Goal: Transaction & Acquisition: Purchase product/service

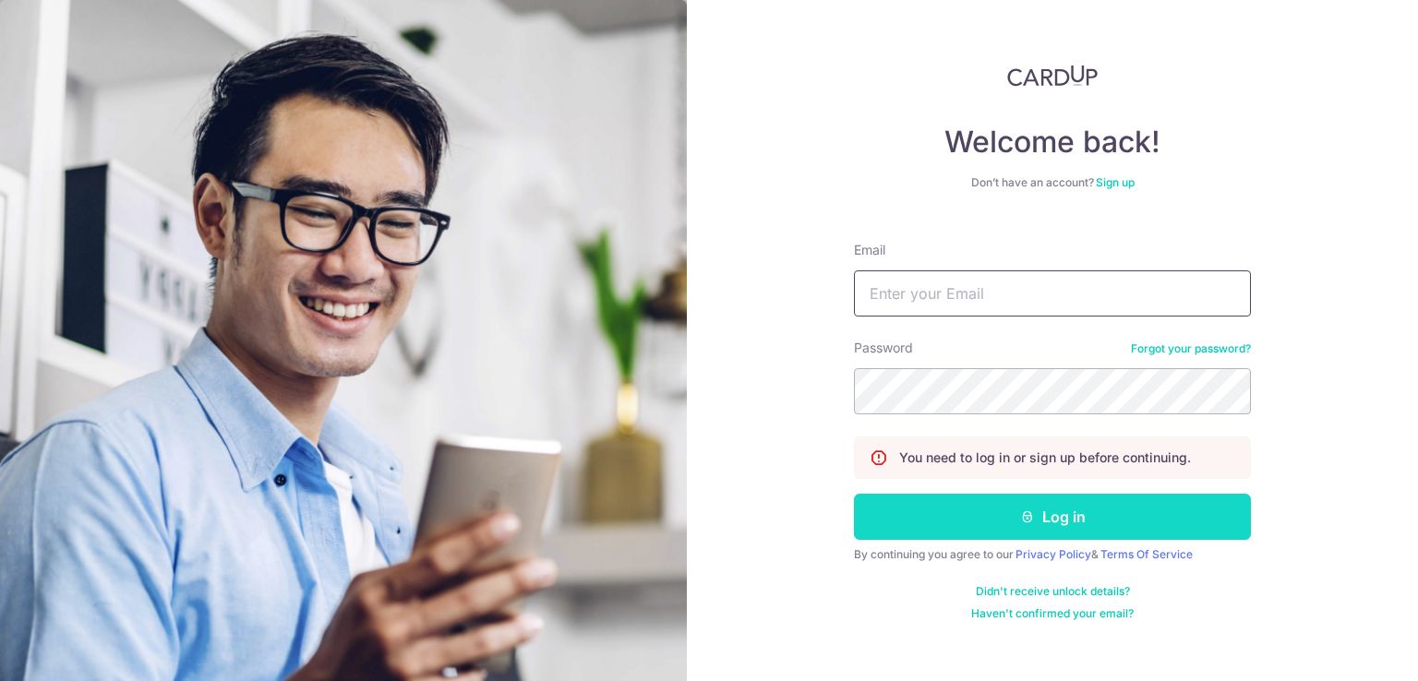
type input "[EMAIL_ADDRESS][DOMAIN_NAME]"
click at [1108, 523] on button "Log in" at bounding box center [1052, 517] width 397 height 46
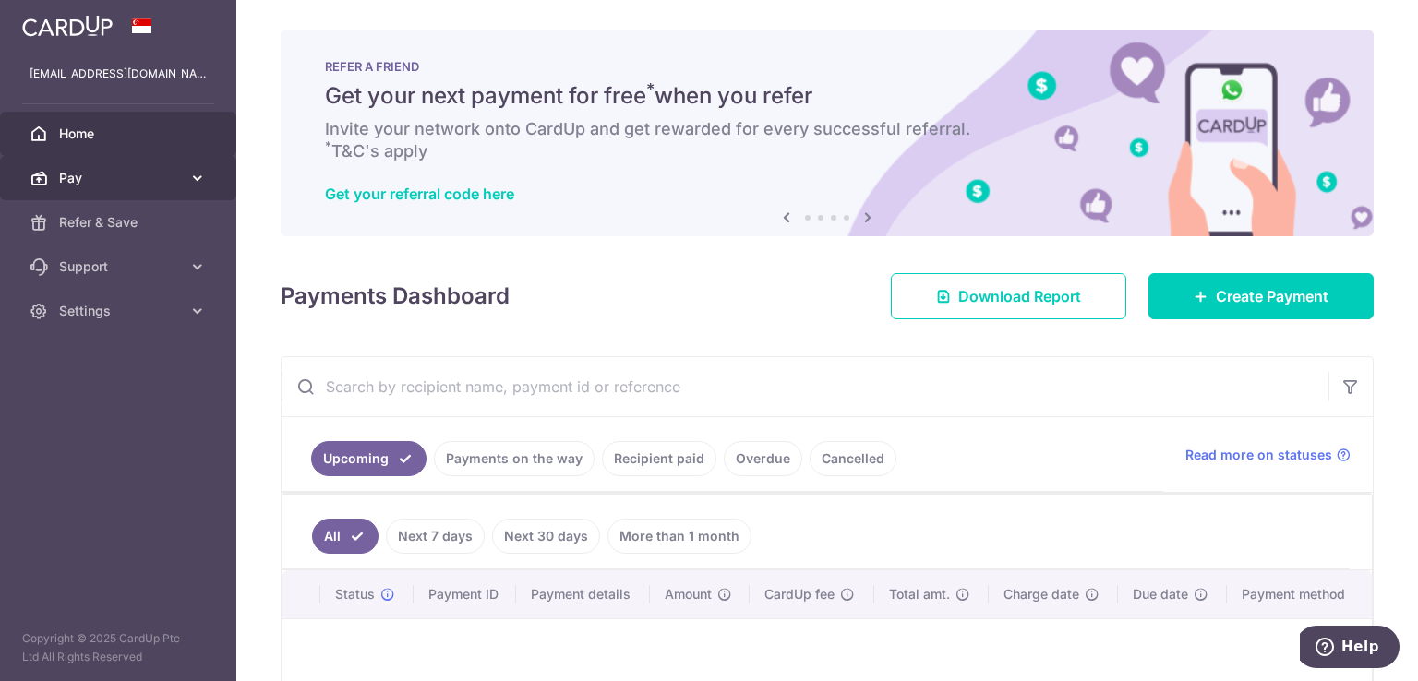
click at [155, 178] on span "Pay" at bounding box center [120, 178] width 122 height 18
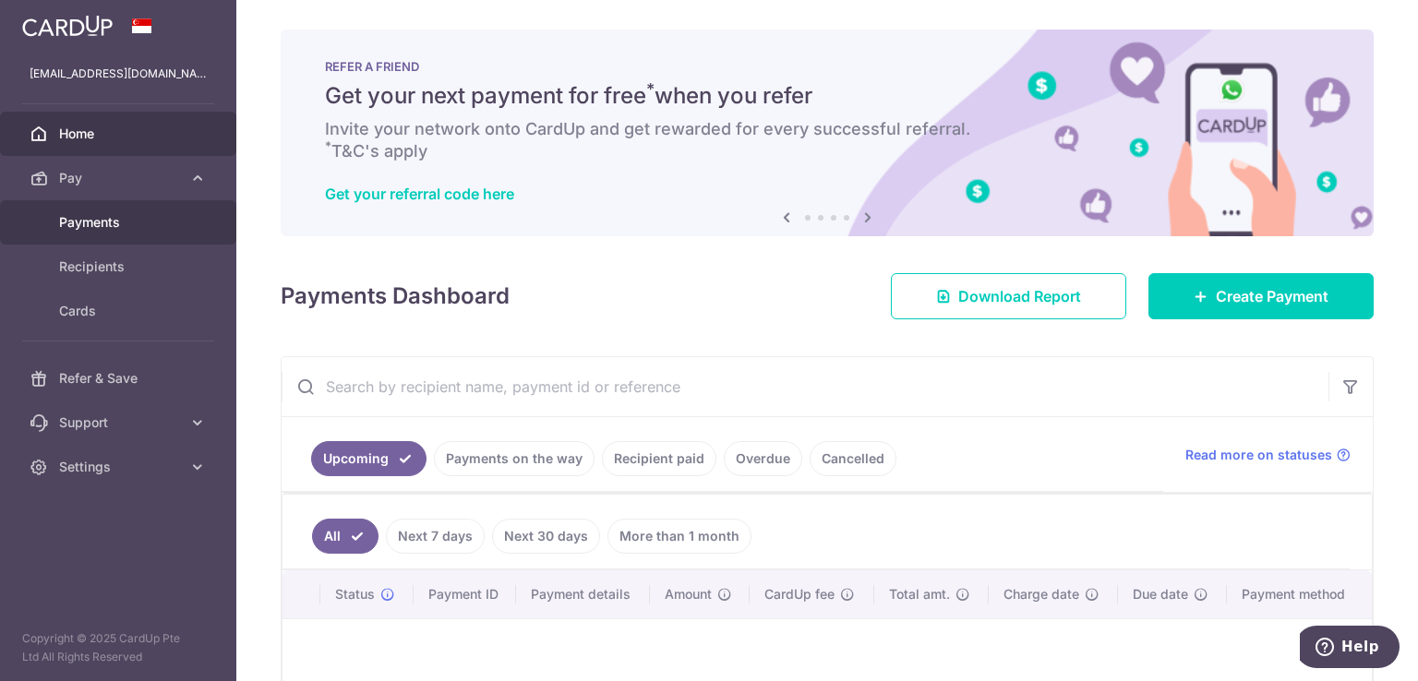
click at [133, 224] on span "Payments" at bounding box center [120, 222] width 122 height 18
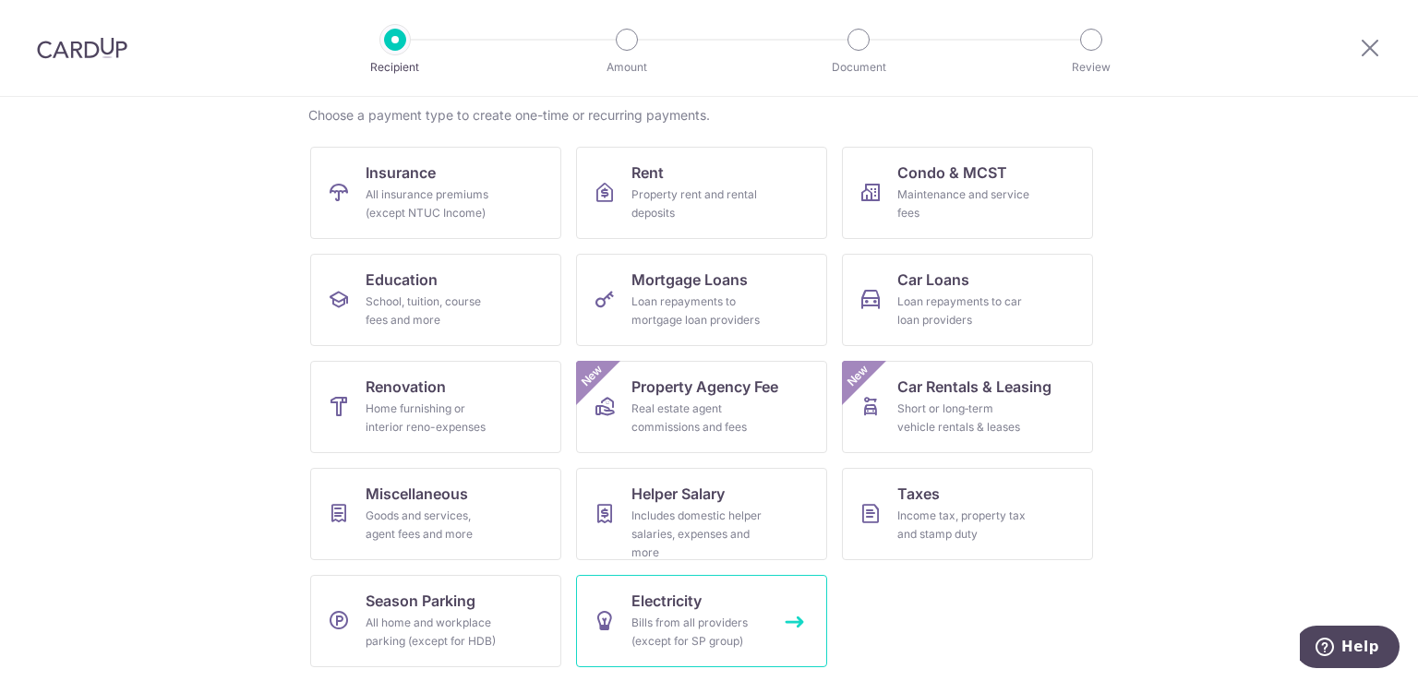
click at [717, 614] on div "Bills from all providers (except for SP group)" at bounding box center [698, 632] width 133 height 37
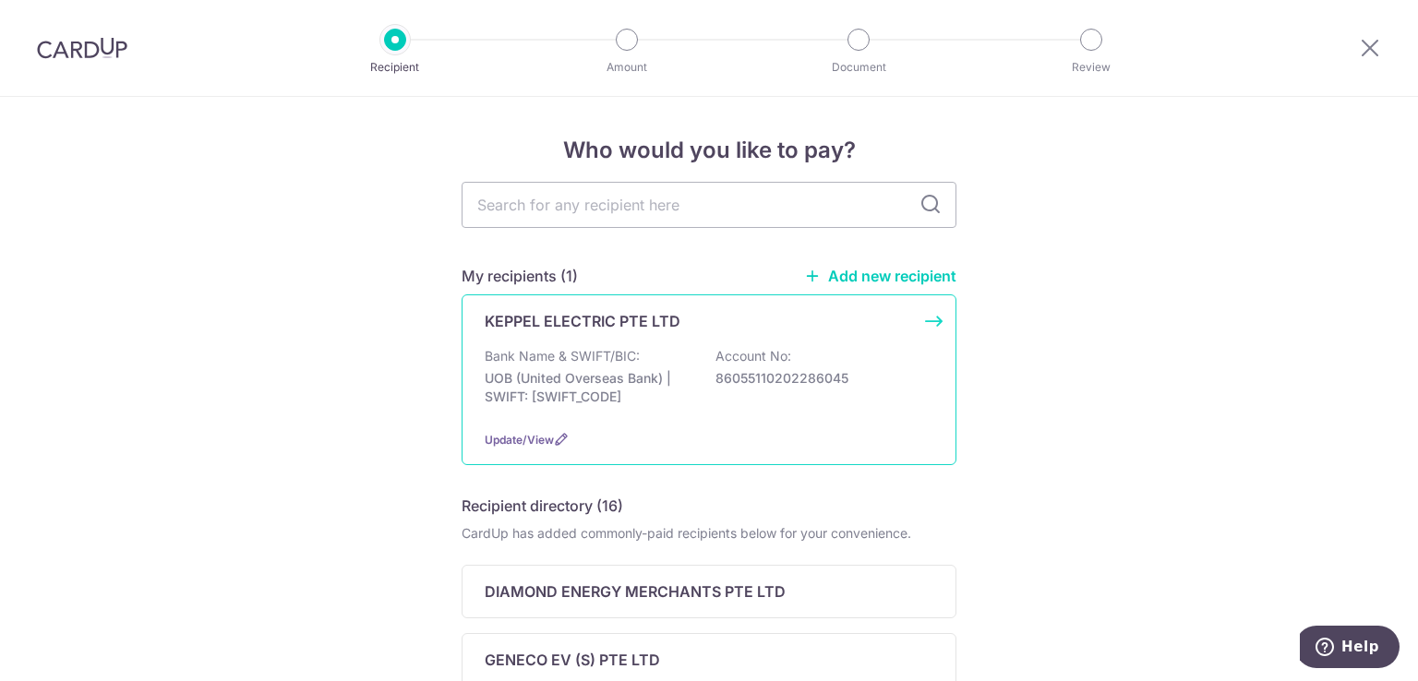
click at [636, 334] on div "KEPPEL ELECTRIC PTE LTD Bank Name & SWIFT/BIC: UOB (United Overseas Bank) | SWI…" at bounding box center [709, 380] width 495 height 171
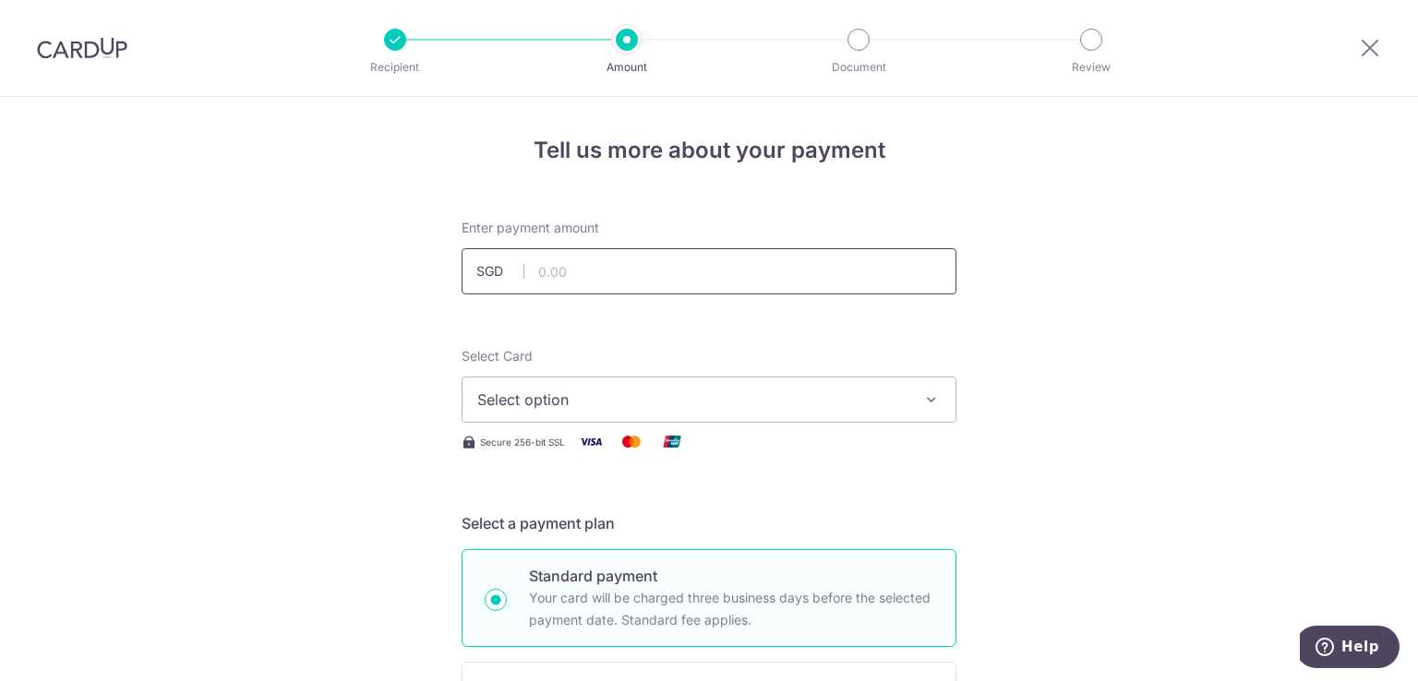
click at [547, 264] on input "text" at bounding box center [709, 271] width 495 height 46
type input "111.81"
click at [605, 391] on span "Select option" at bounding box center [692, 400] width 430 height 22
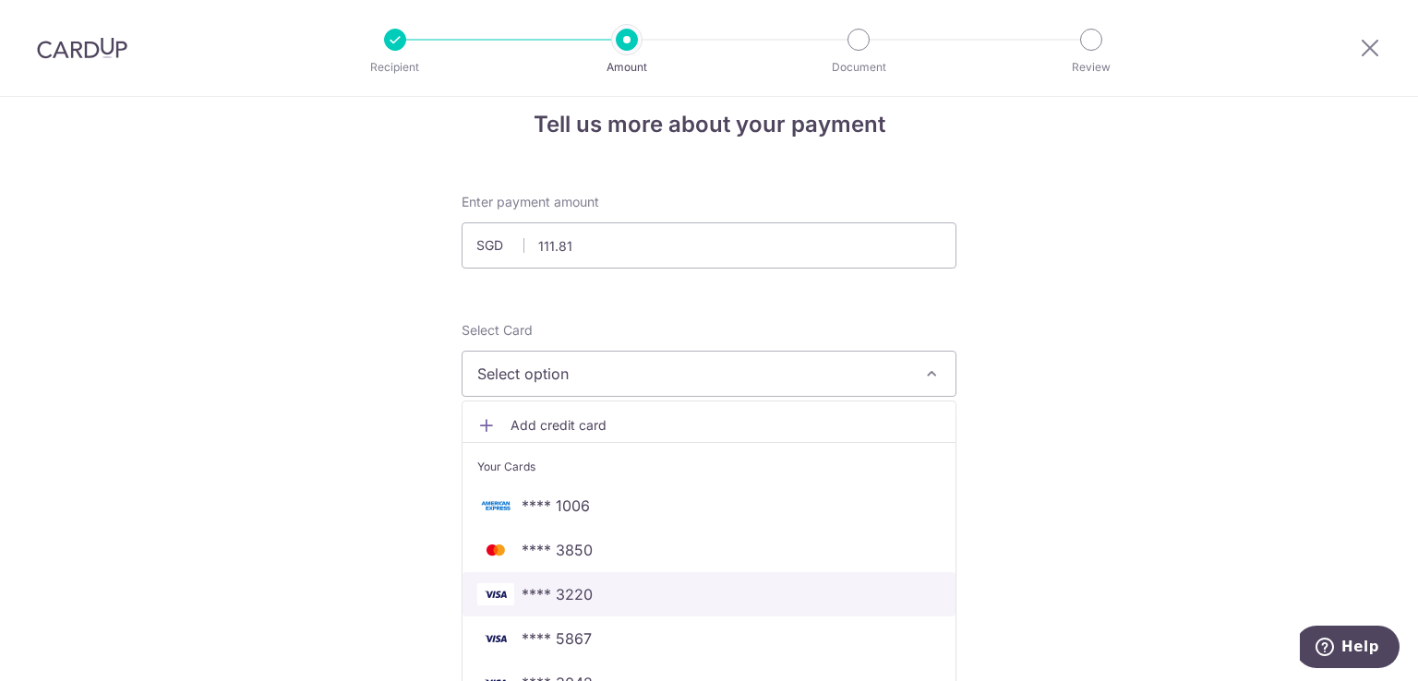
scroll to position [185, 0]
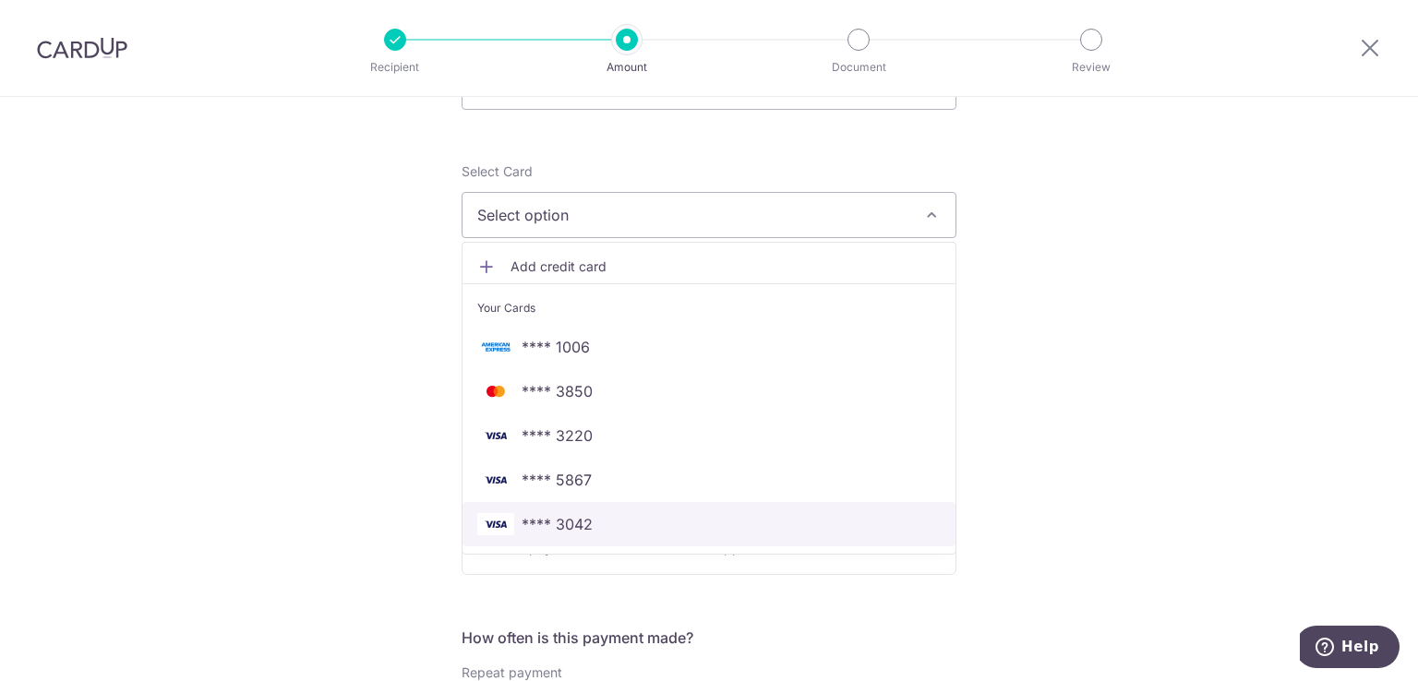
click at [613, 524] on span "**** 3042" at bounding box center [709, 524] width 464 height 22
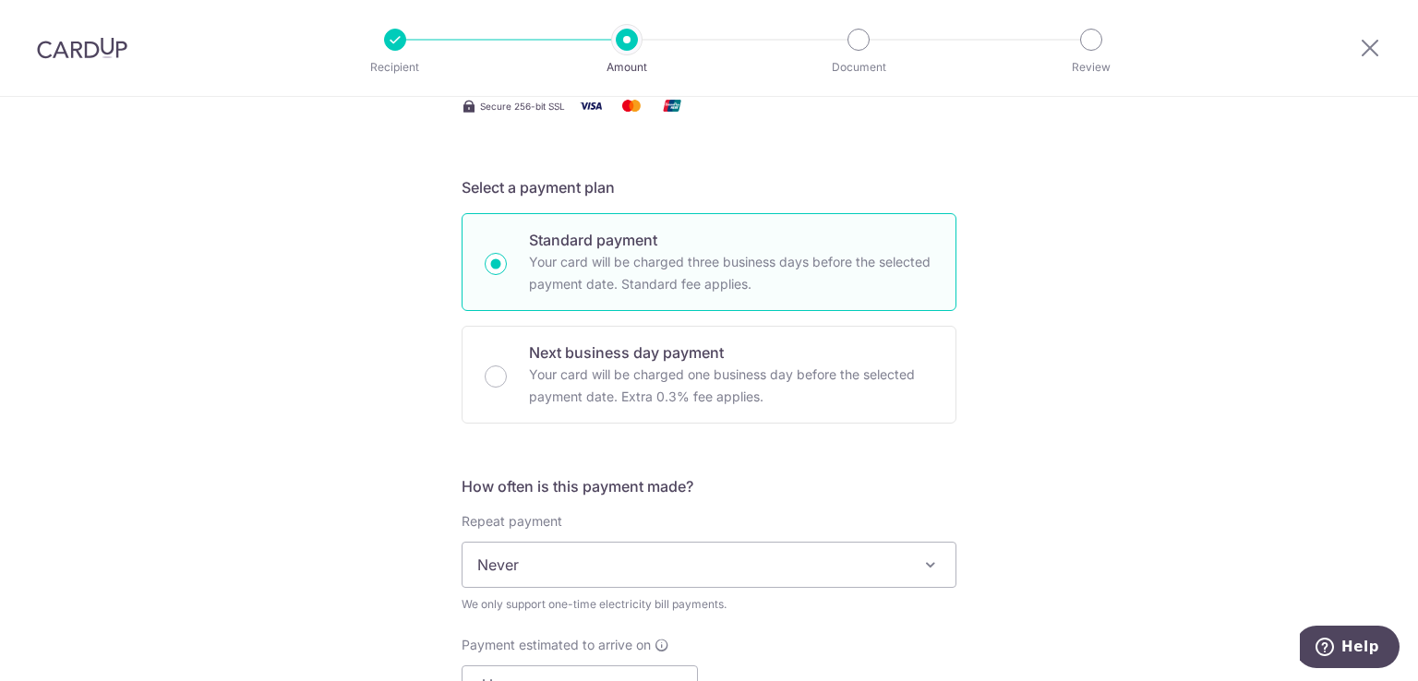
scroll to position [369, 0]
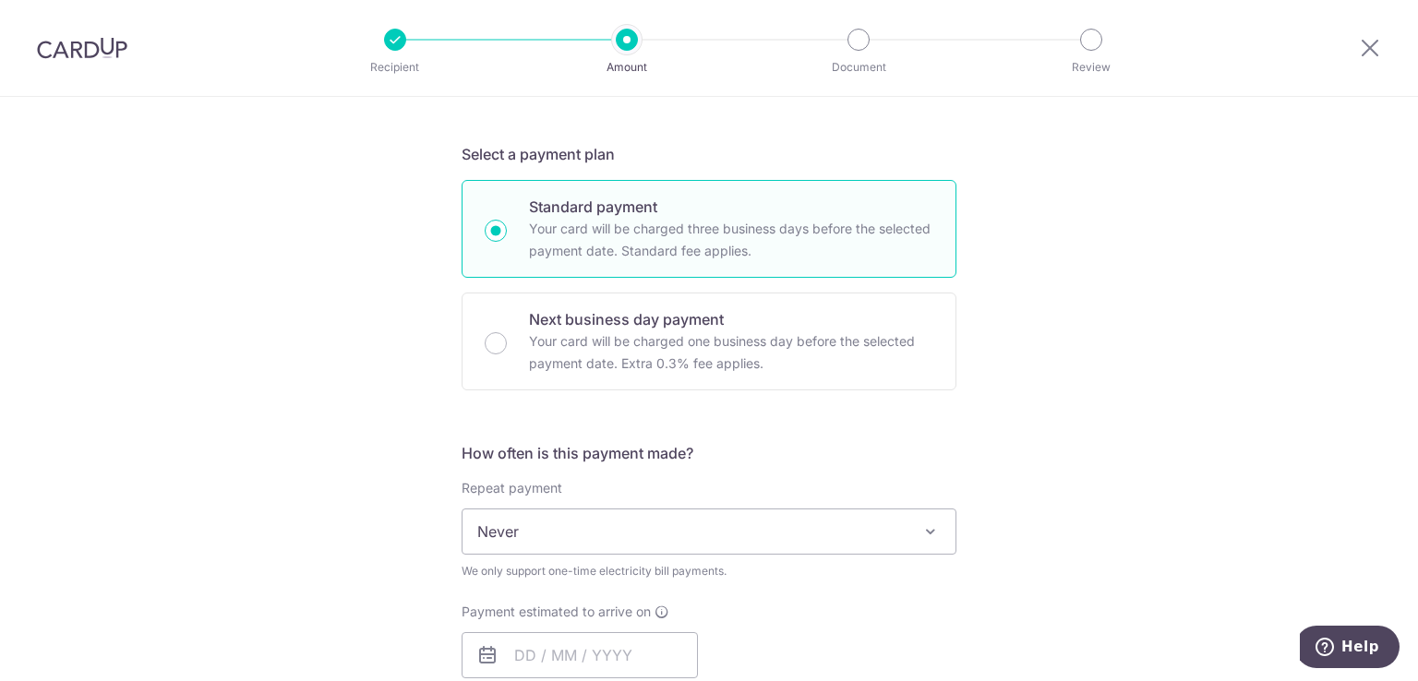
click at [1233, 322] on div "Tell us more about your payment Enter payment amount SGD 111.81 111.81 Select C…" at bounding box center [709, 614] width 1418 height 1772
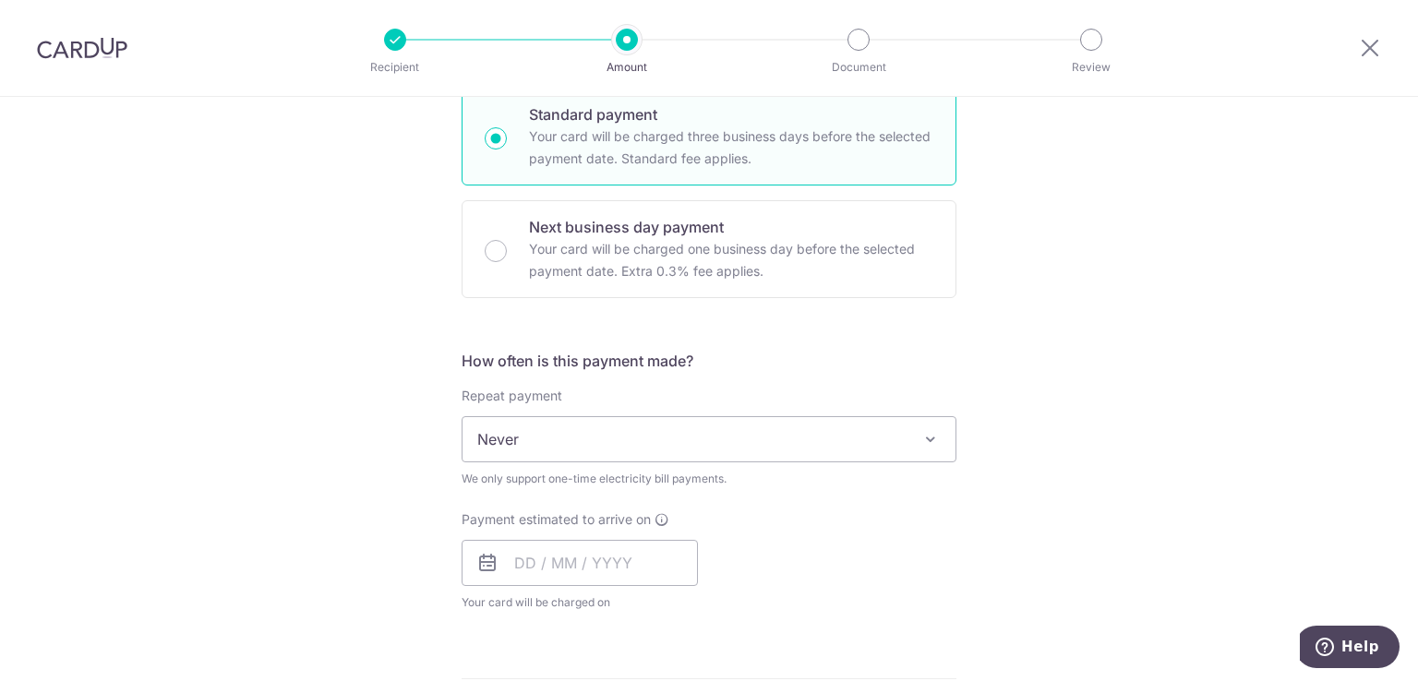
drag, startPoint x: 832, startPoint y: 435, endPoint x: 827, endPoint y: 448, distance: 13.7
click at [831, 438] on span "Never" at bounding box center [709, 439] width 493 height 44
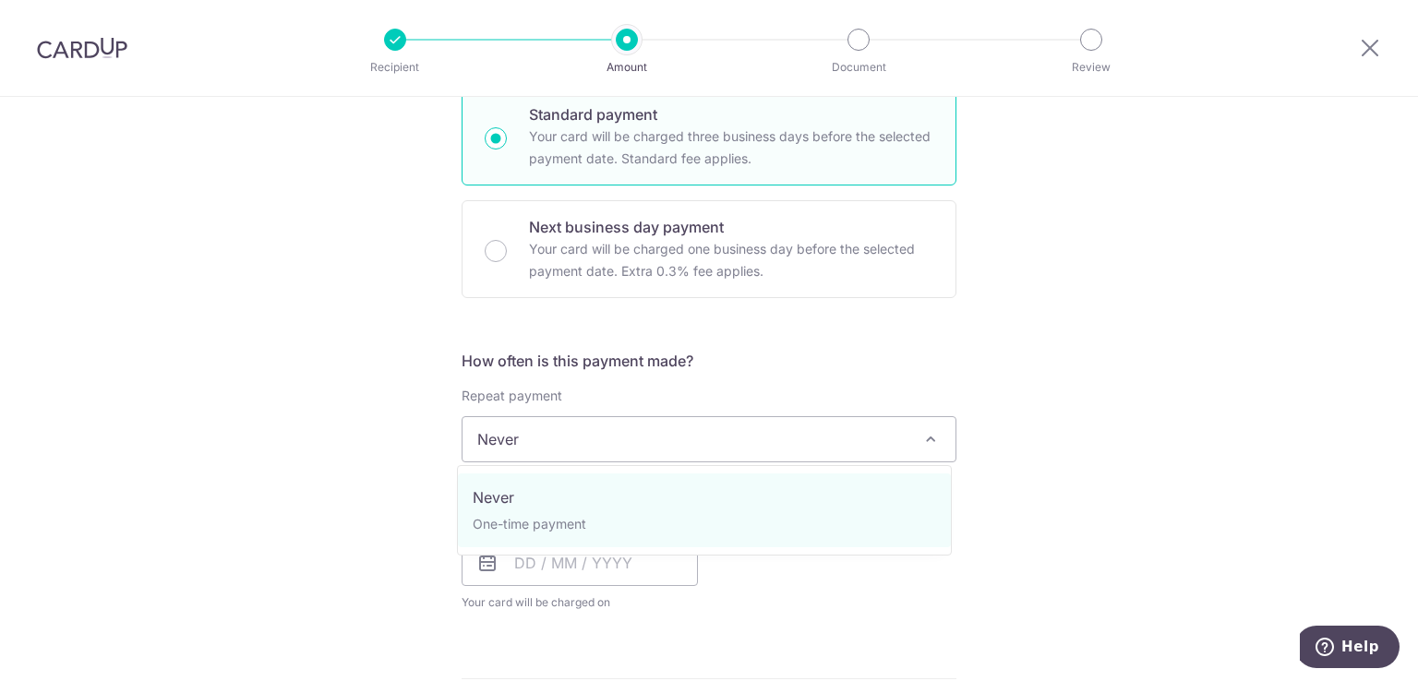
click at [1195, 457] on div "Tell us more about your payment Enter payment amount SGD 111.81 111.81 Select C…" at bounding box center [709, 521] width 1418 height 1772
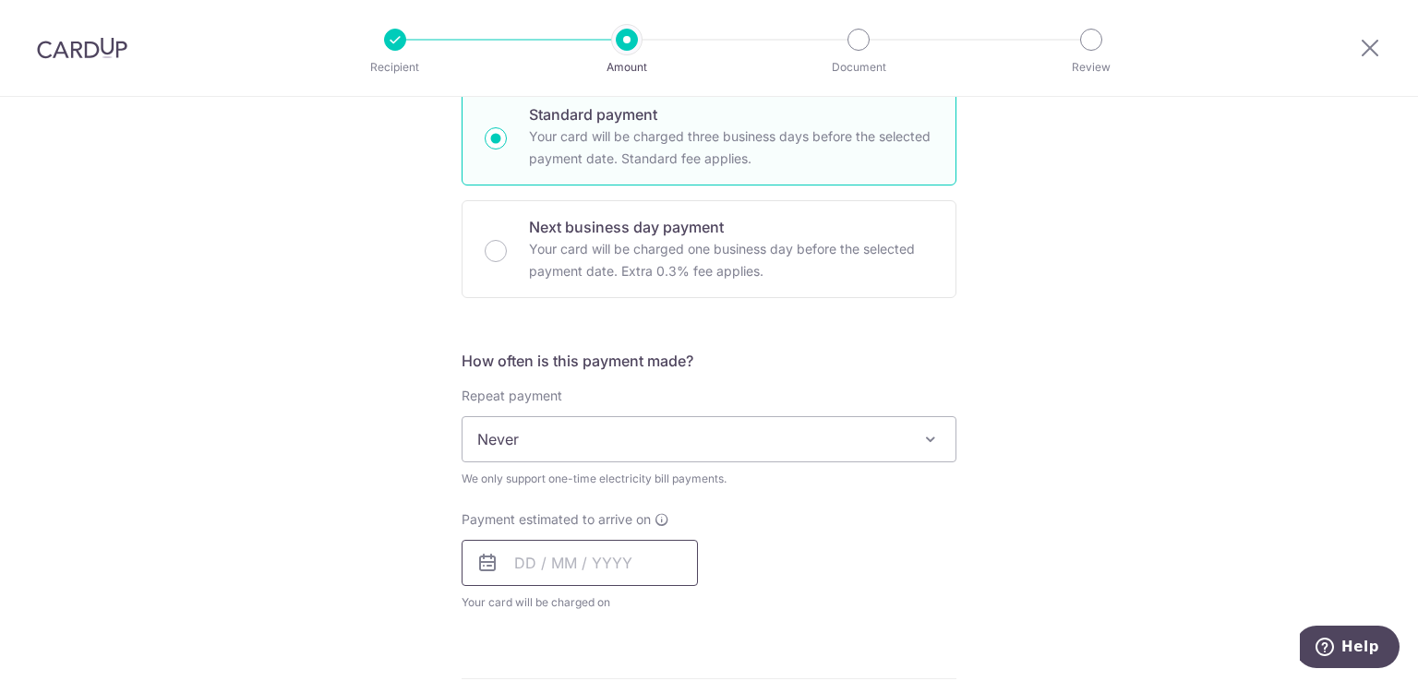
click at [526, 567] on input "text" at bounding box center [580, 563] width 236 height 46
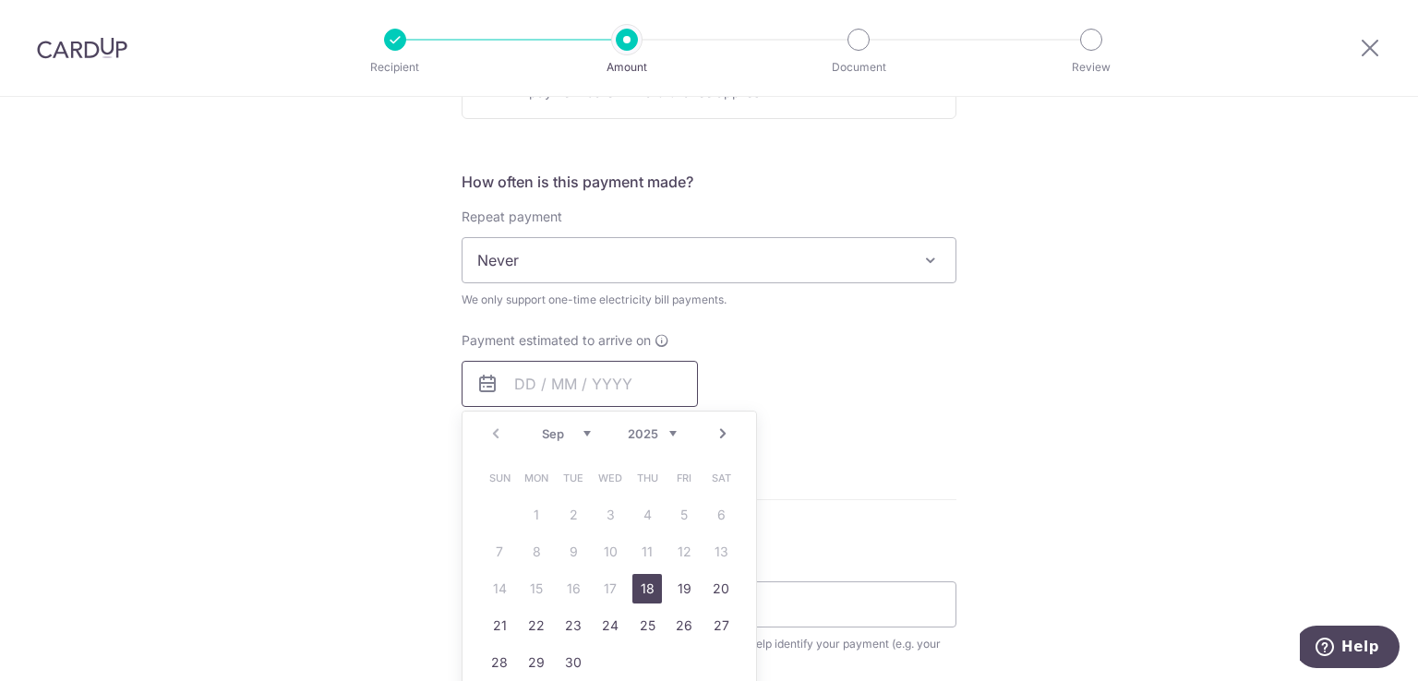
scroll to position [646, 0]
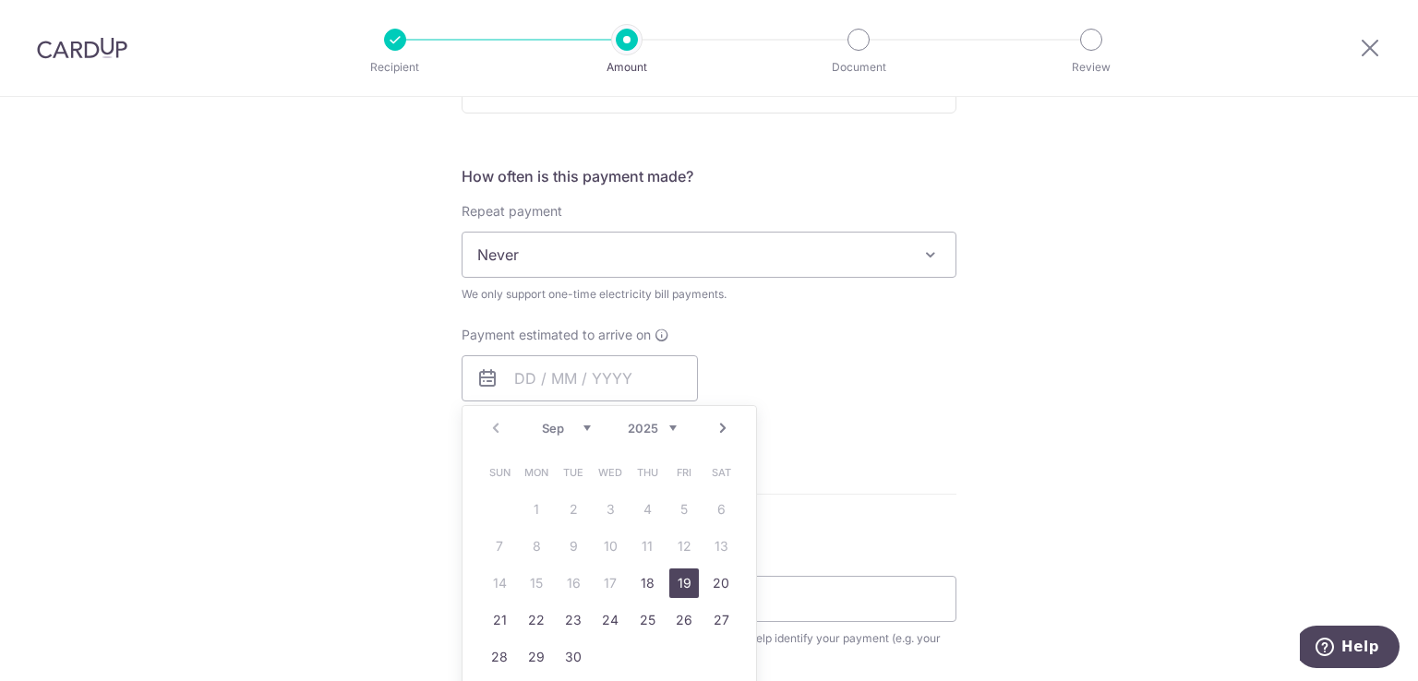
click at [675, 587] on link "19" at bounding box center [684, 584] width 30 height 30
type input "[DATE]"
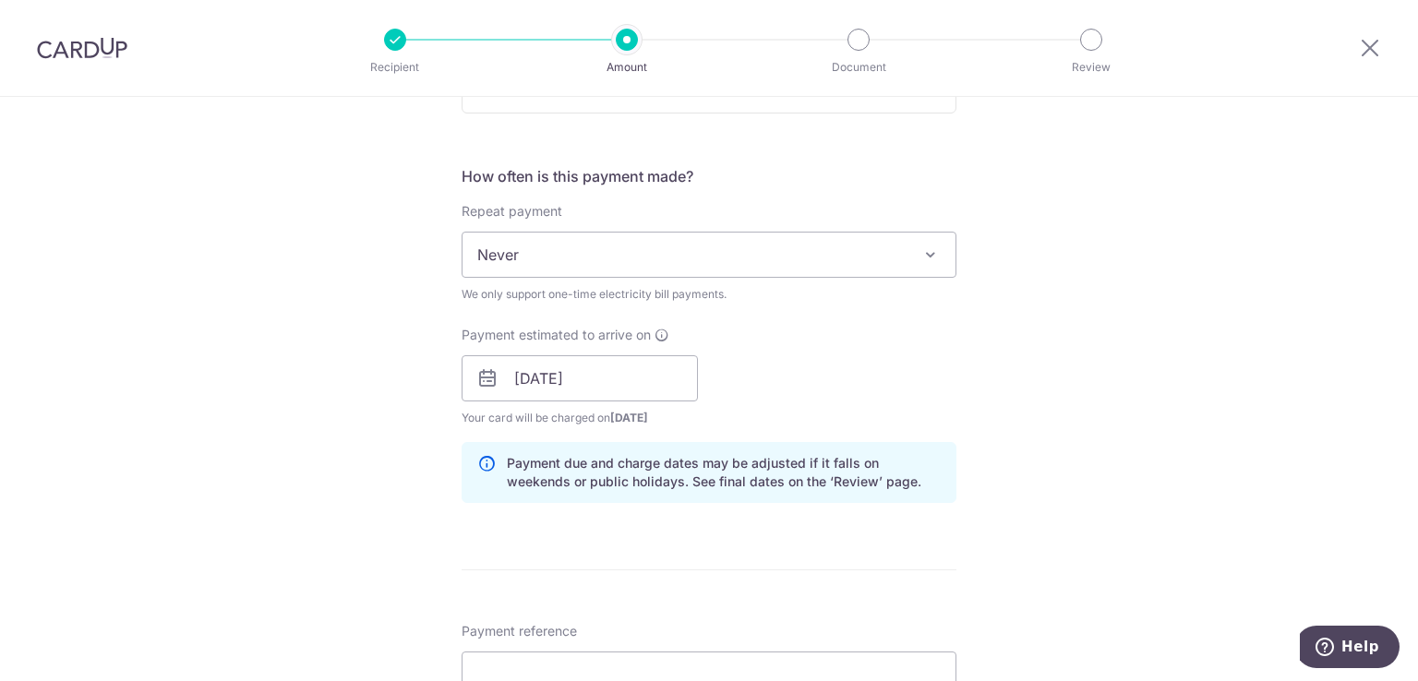
click at [1168, 459] on div "Tell us more about your payment Enter payment amount SGD 111.81 111.81 Select C…" at bounding box center [709, 375] width 1418 height 1848
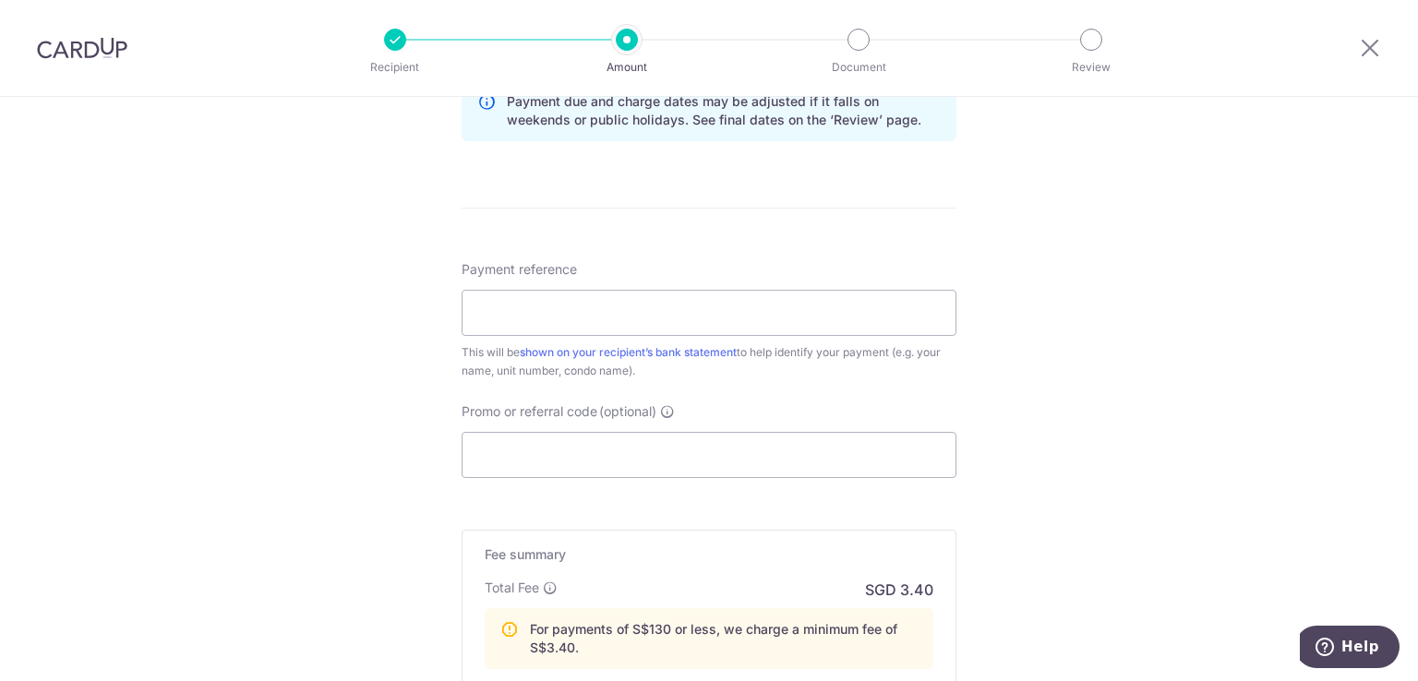
scroll to position [1016, 0]
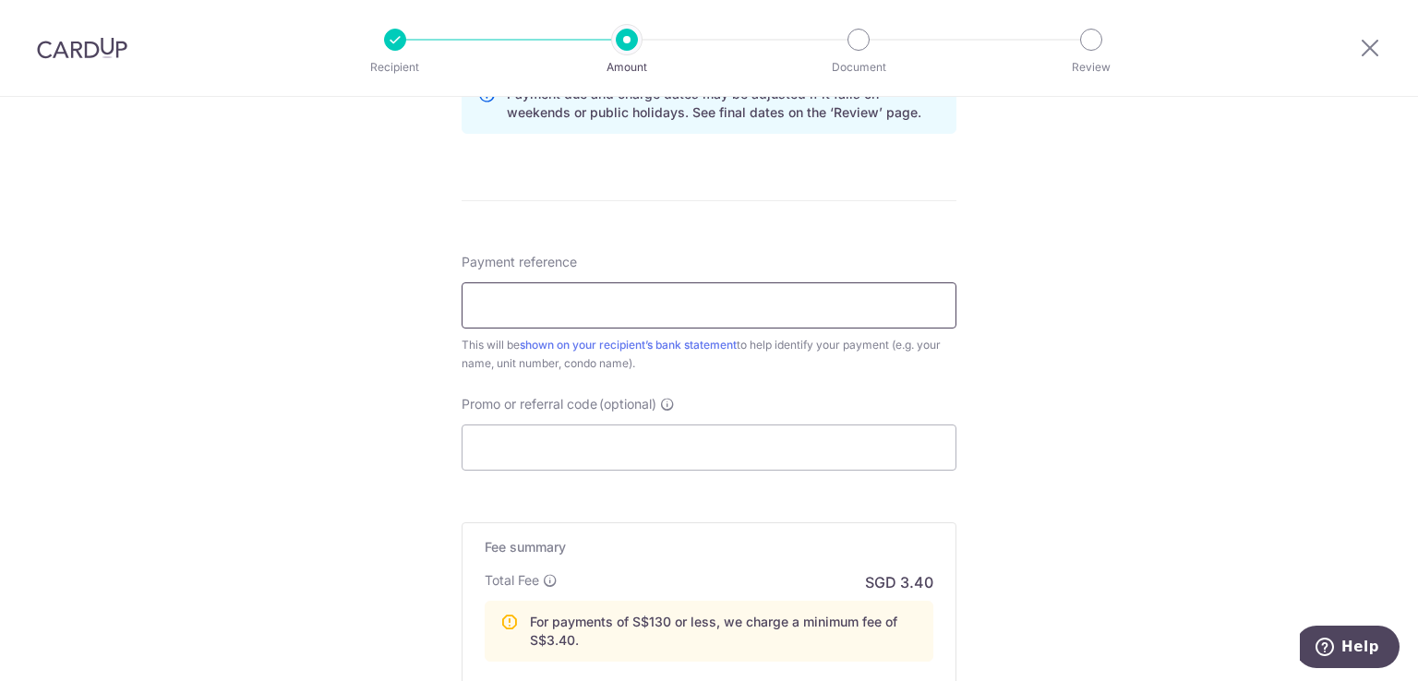
click at [732, 307] on input "Payment reference" at bounding box center [709, 306] width 495 height 46
drag, startPoint x: 721, startPoint y: 304, endPoint x: 623, endPoint y: 305, distance: 97.9
click at [623, 305] on input "Acc K202286045 Inv BN2501040506" at bounding box center [709, 306] width 495 height 46
paste input "9033032"
click at [705, 315] on input "Acc K202286045 Inv BN2509033032" at bounding box center [709, 306] width 495 height 46
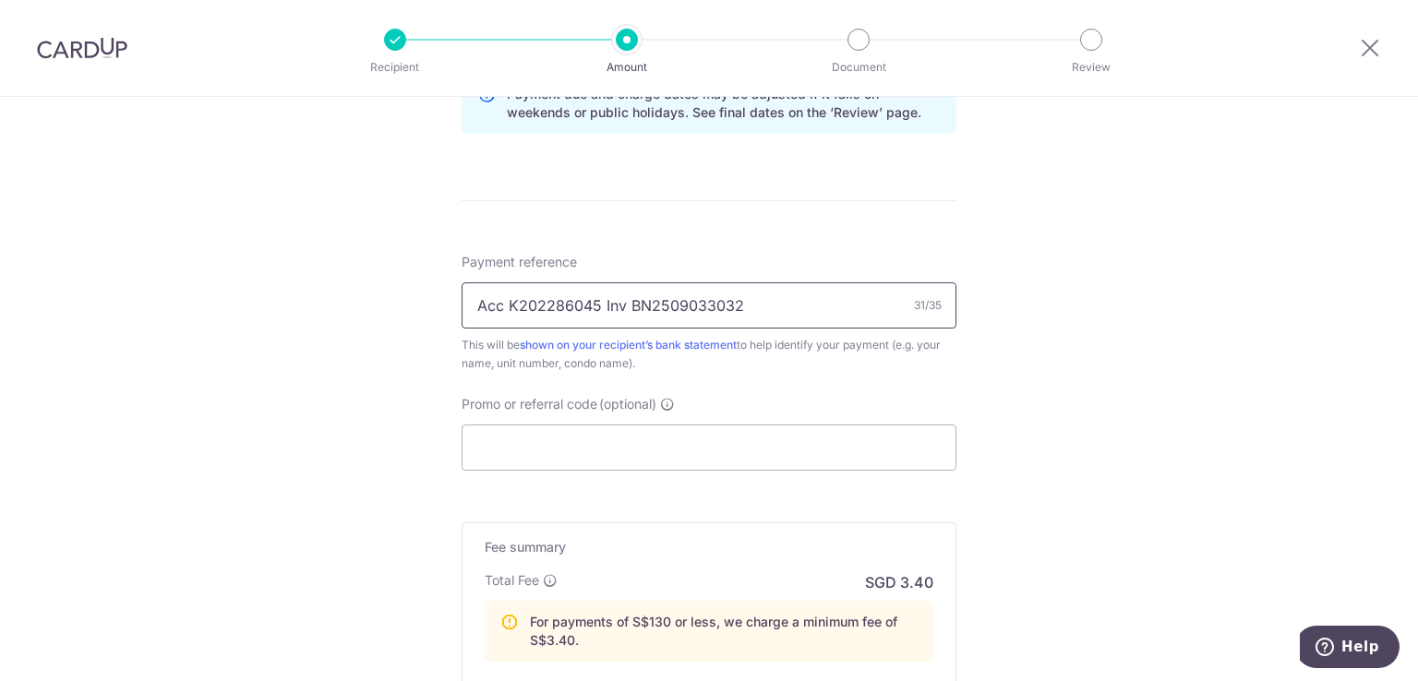
type input "Acc K202286045 Inv BN2509033032"
click at [622, 452] on input "Promo or referral code (optional)" at bounding box center [709, 448] width 495 height 46
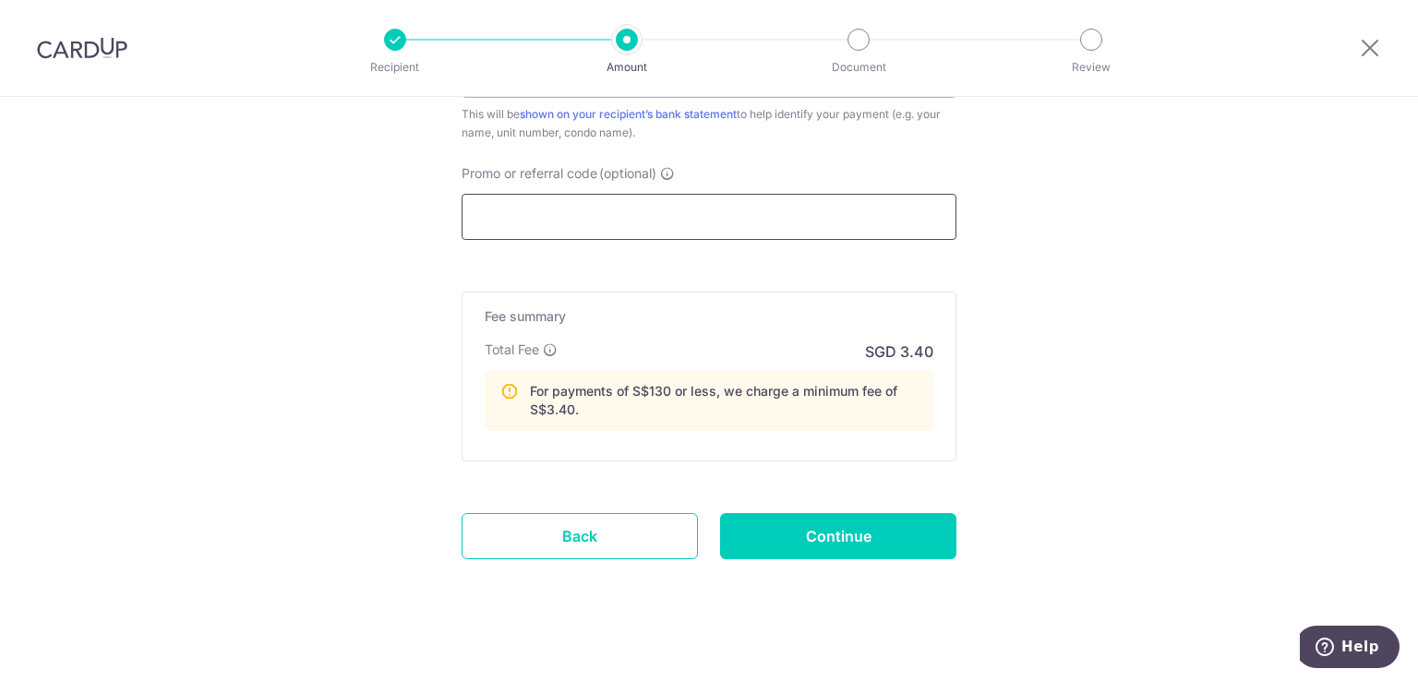
scroll to position [1260, 0]
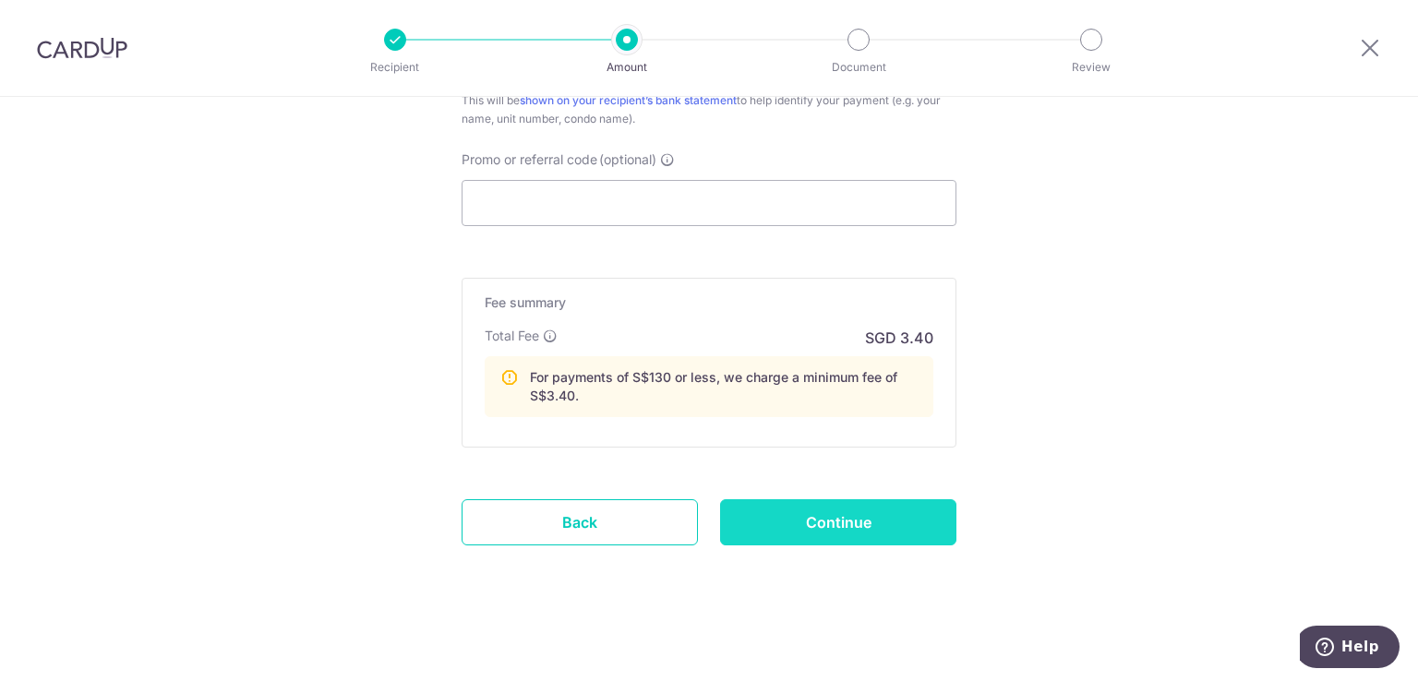
click at [879, 515] on input "Continue" at bounding box center [838, 523] width 236 height 46
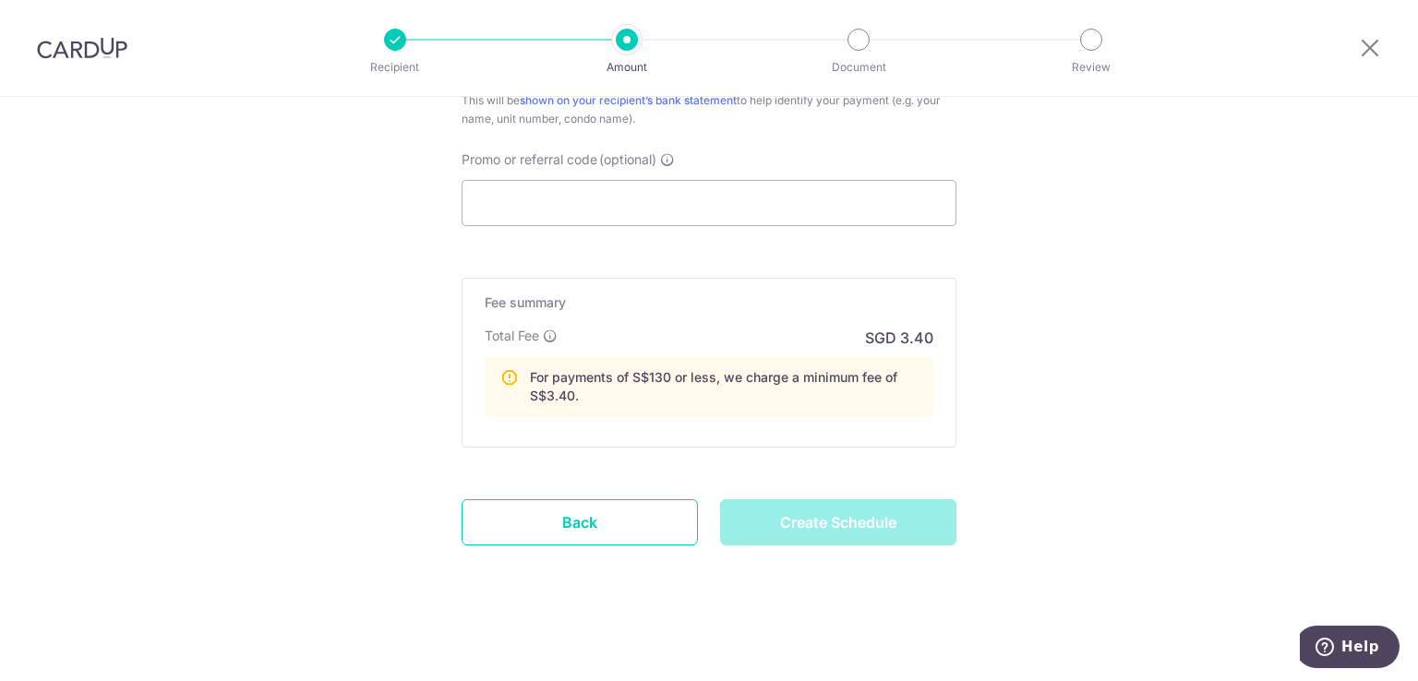
type input "Create Schedule"
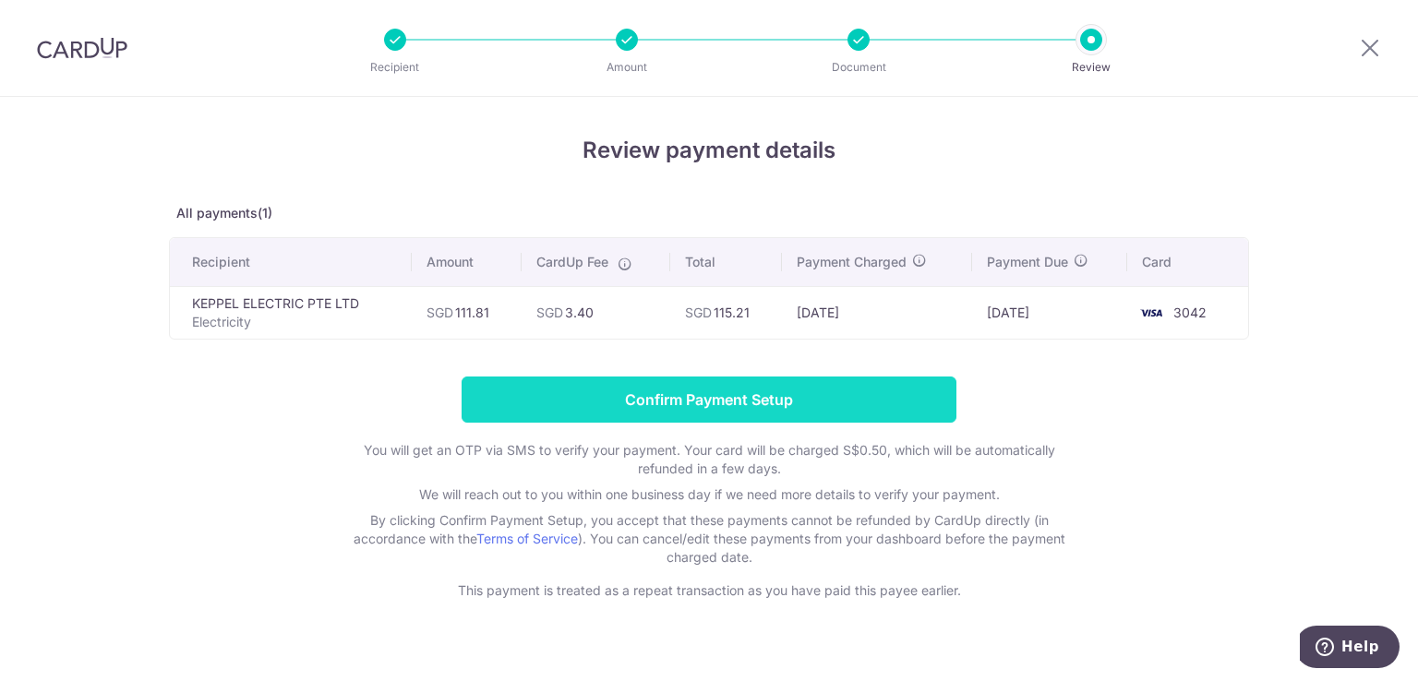
click at [737, 418] on input "Confirm Payment Setup" at bounding box center [709, 400] width 495 height 46
